Goal: Navigation & Orientation: Understand site structure

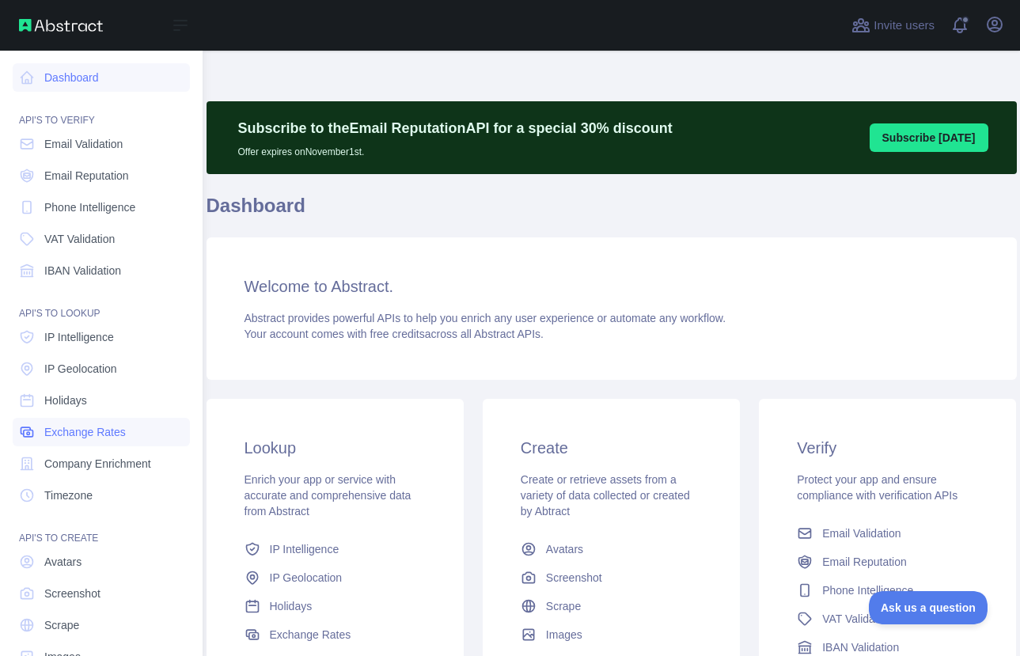
scroll to position [40, 0]
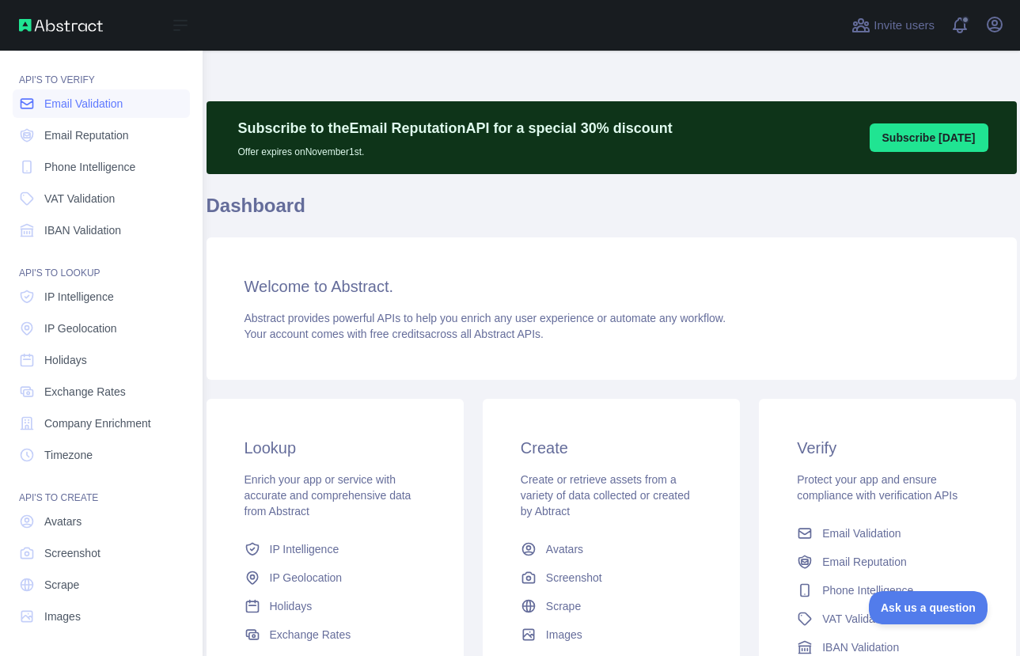
click at [96, 98] on span "Email Validation" at bounding box center [83, 104] width 78 height 16
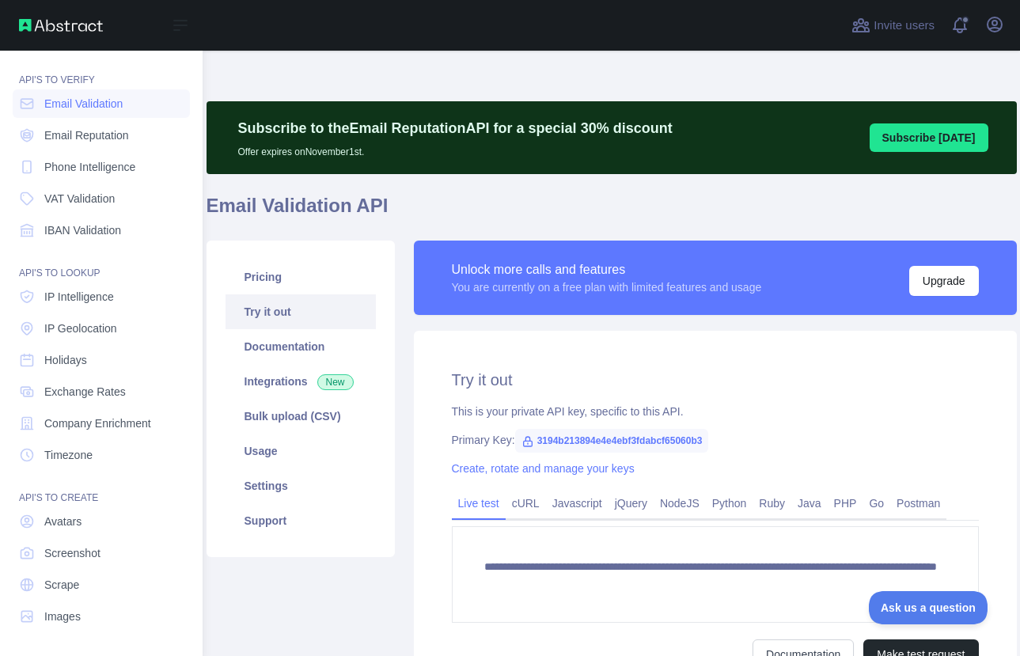
click at [96, 150] on nav "Dashboard API'S TO VERIFY Email Validation Email Reputation Phone Intelligence …" at bounding box center [101, 320] width 177 height 620
click at [120, 140] on span "Email Reputation" at bounding box center [86, 135] width 85 height 16
click at [114, 165] on span "Phone Intelligence" at bounding box center [89, 167] width 91 height 16
